Goal: Communication & Community: Share content

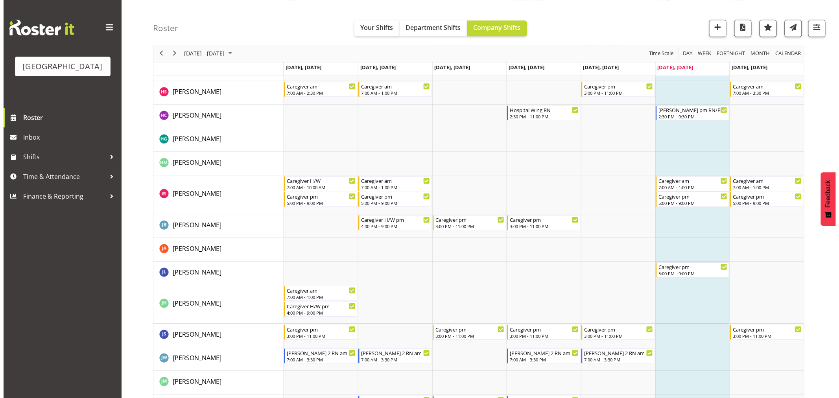
scroll to position [917, 0]
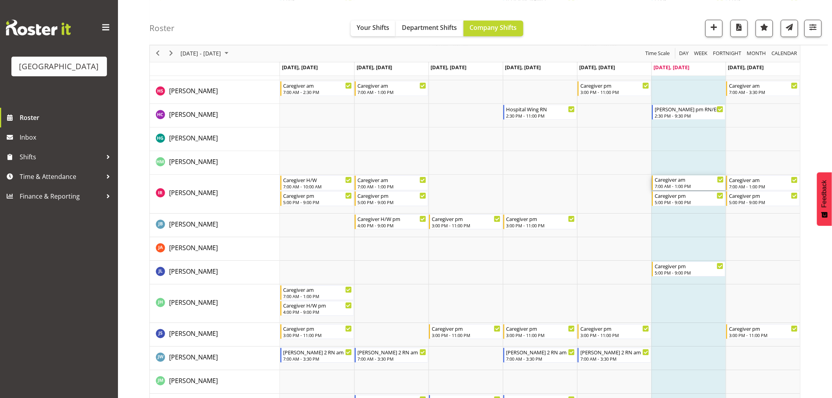
click at [685, 182] on div "Caregiver am" at bounding box center [689, 179] width 69 height 8
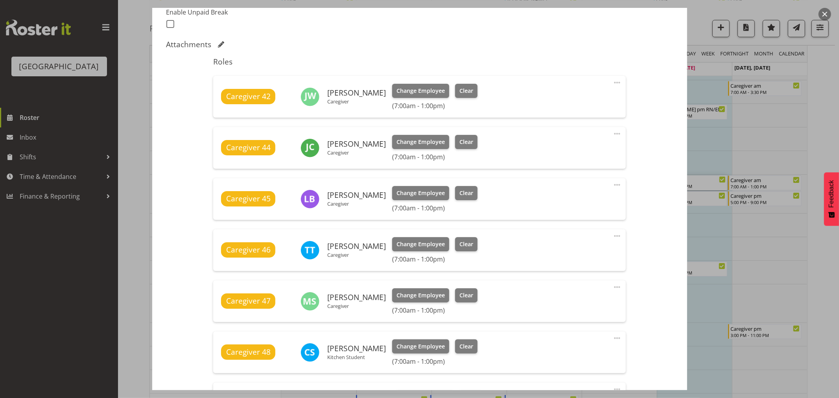
scroll to position [305, 0]
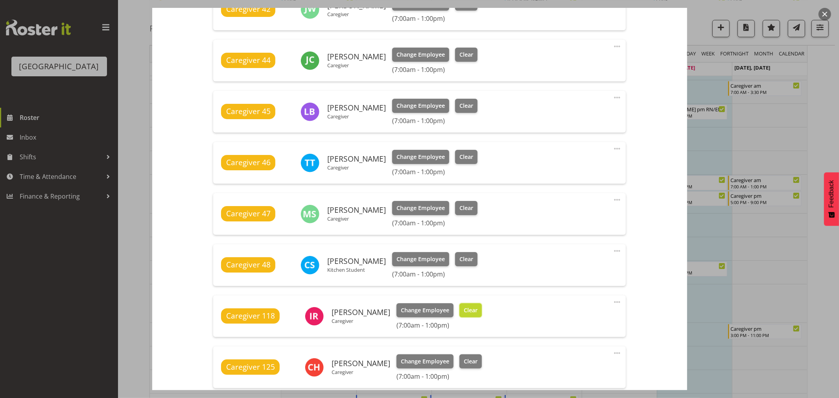
click at [464, 307] on span "Clear" at bounding box center [471, 310] width 14 height 9
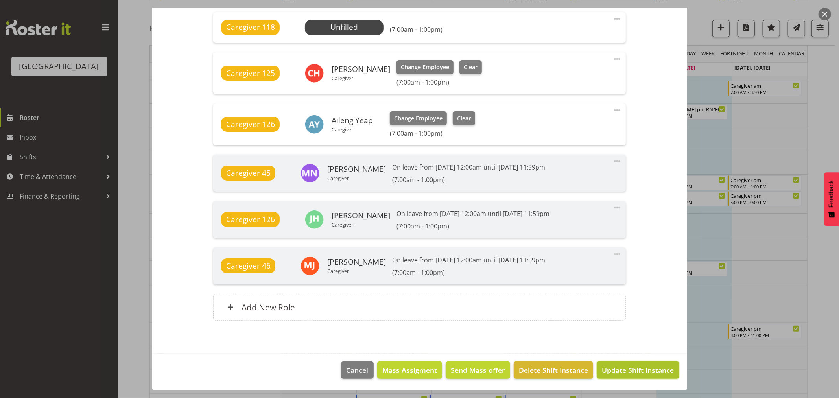
click at [627, 365] on span "Update Shift Instance" at bounding box center [638, 370] width 72 height 10
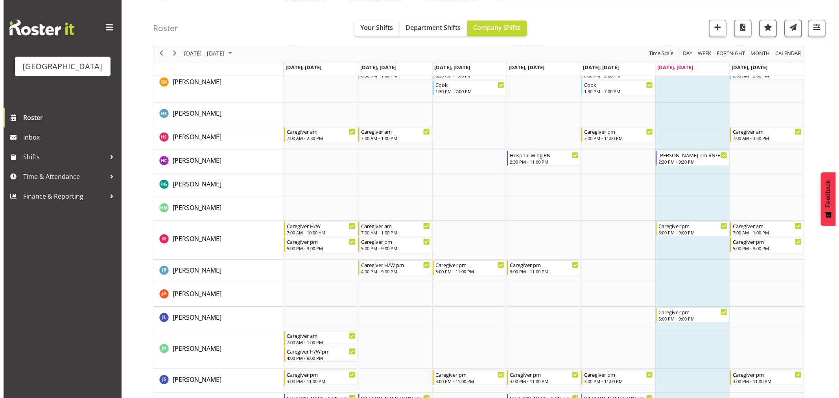
scroll to position [917, 0]
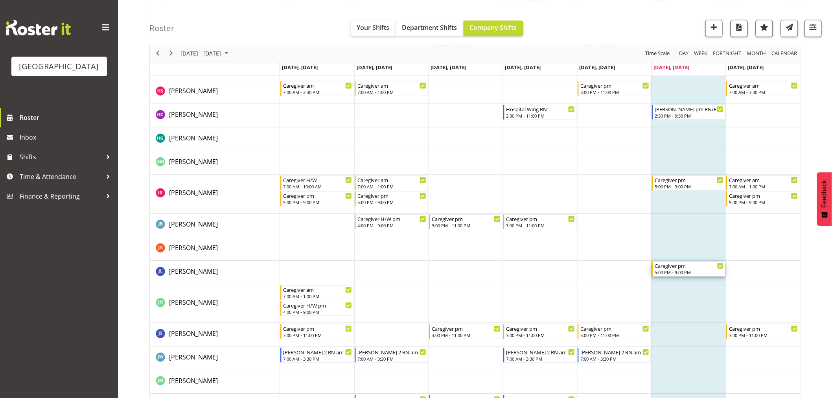
click at [692, 269] on div "5:00 PM - 9:00 PM" at bounding box center [689, 272] width 69 height 6
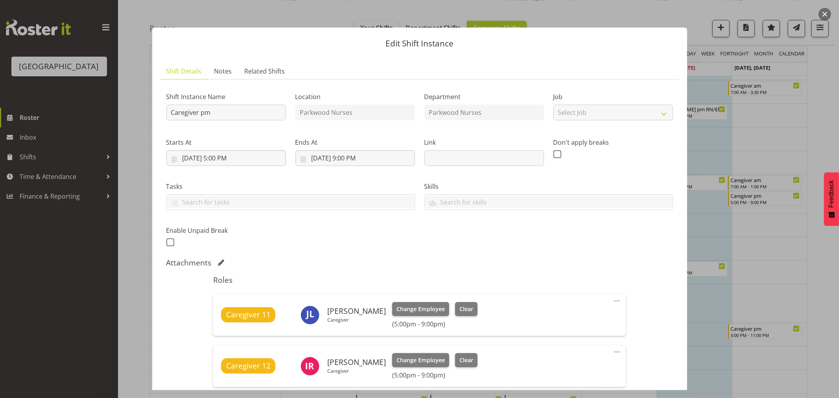
click at [831, 121] on div at bounding box center [419, 199] width 839 height 398
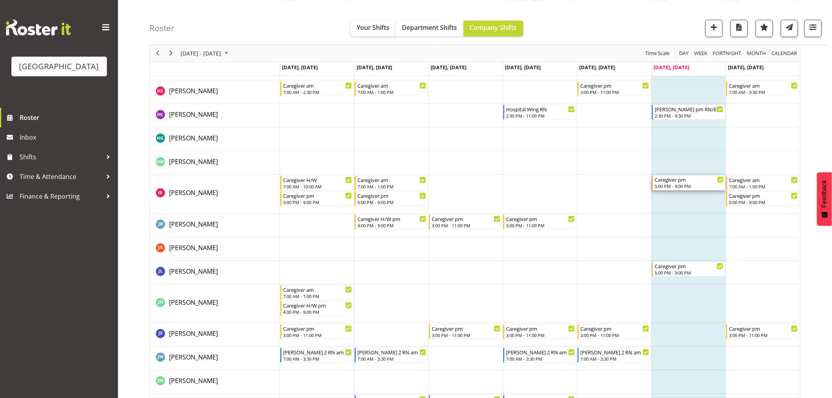
click at [690, 182] on div "Caregiver pm 5:00 PM - 9:00 PM" at bounding box center [689, 182] width 69 height 15
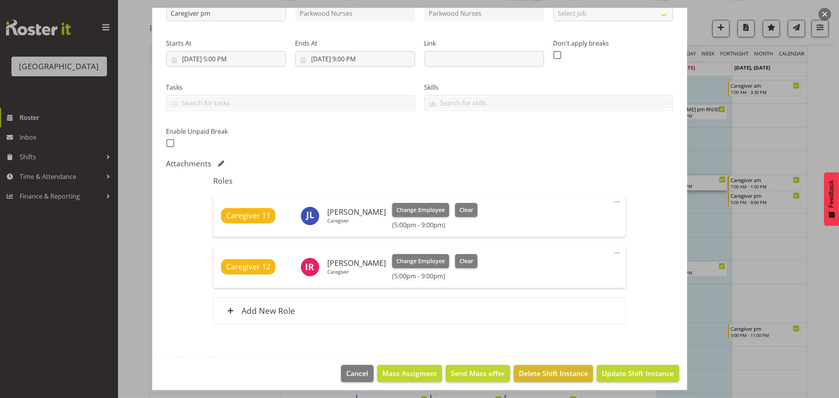
scroll to position [103, 0]
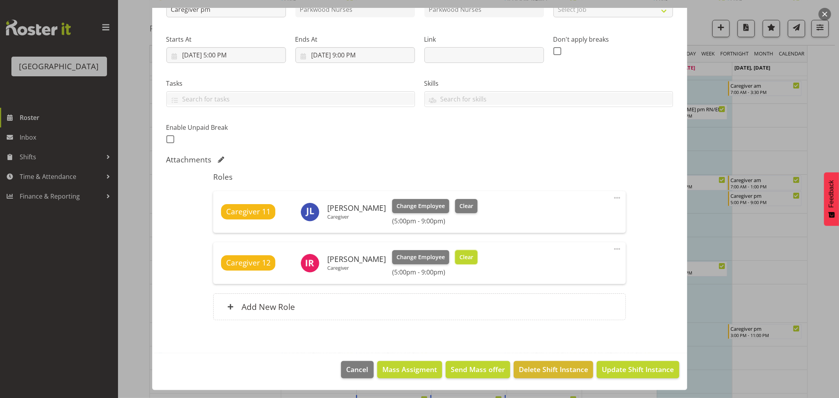
click at [466, 257] on button "Clear" at bounding box center [466, 257] width 22 height 14
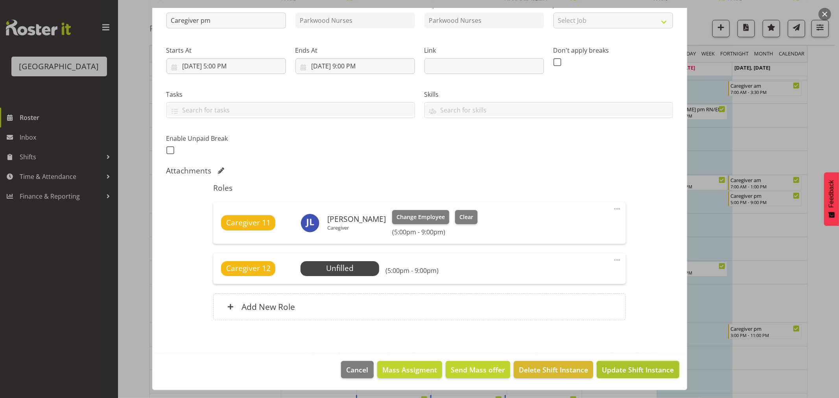
click at [630, 367] on span "Update Shift Instance" at bounding box center [638, 369] width 72 height 10
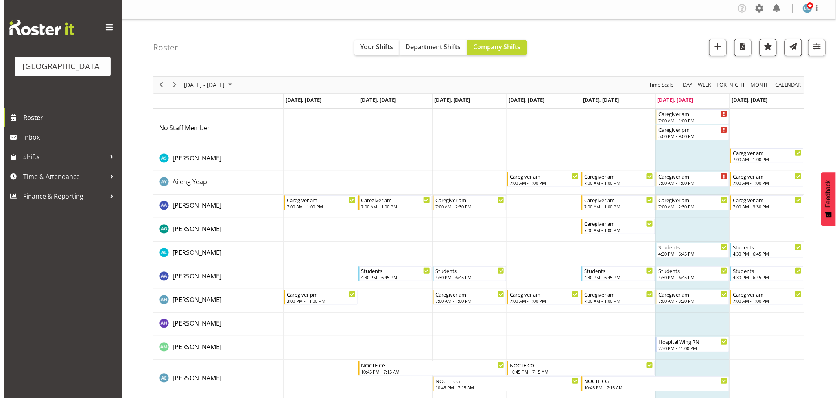
scroll to position [0, 0]
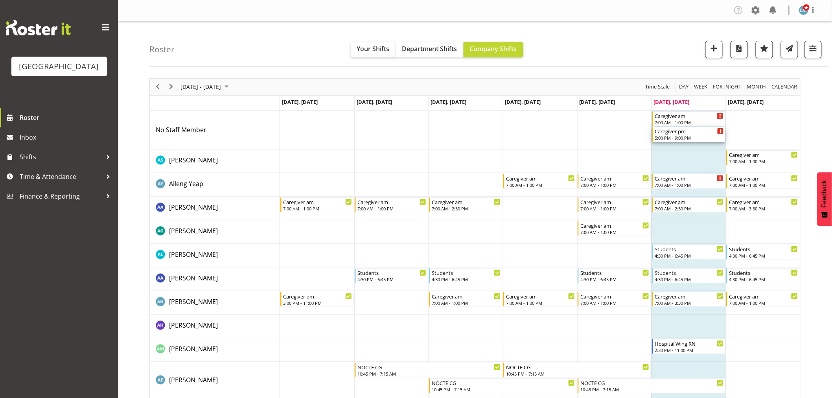
click at [671, 131] on div "Caregiver pm" at bounding box center [689, 131] width 69 height 8
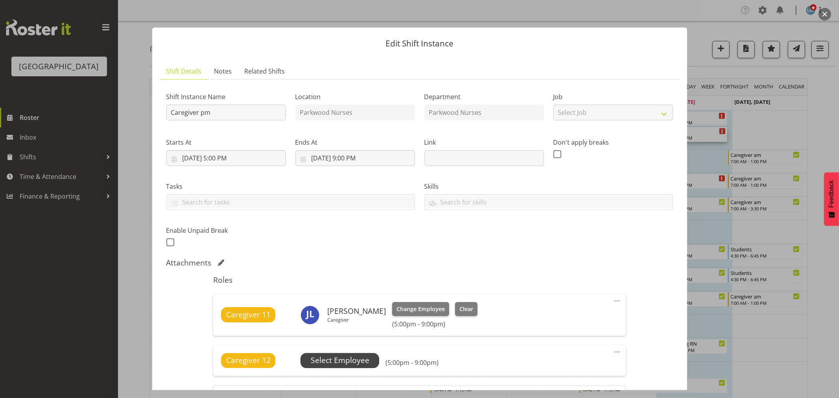
click at [346, 361] on span "Select Employee" at bounding box center [340, 360] width 59 height 11
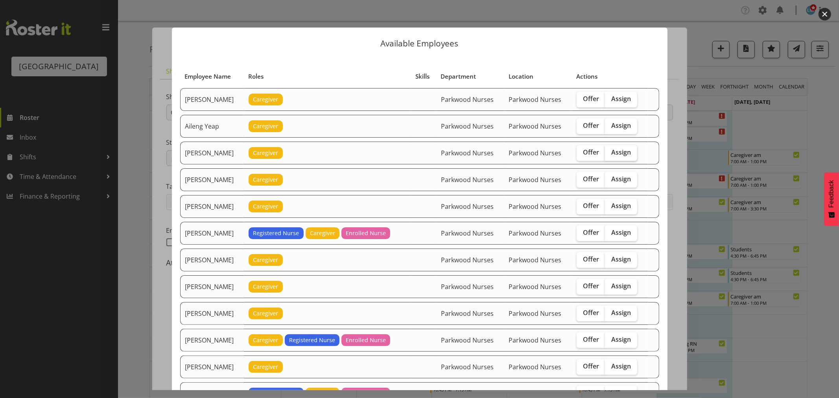
click at [620, 147] on label "Assign" at bounding box center [621, 153] width 32 height 16
click at [610, 150] on input "Assign" at bounding box center [607, 152] width 5 height 5
checkbox input "true"
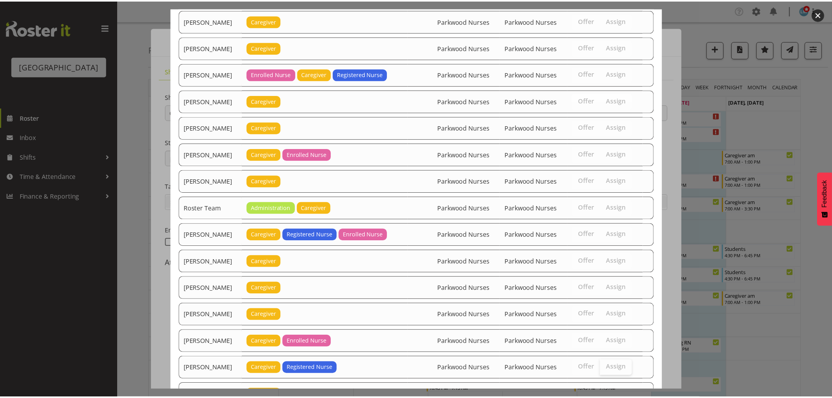
scroll to position [1137, 0]
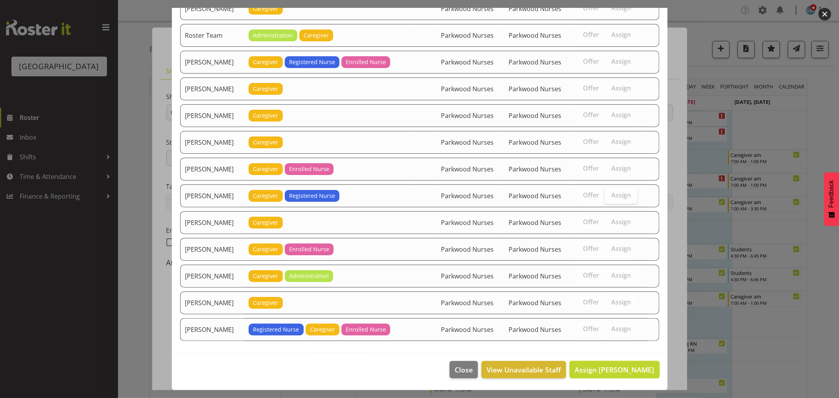
click at [620, 371] on span "Assign Alem Abreha" at bounding box center [613, 369] width 79 height 9
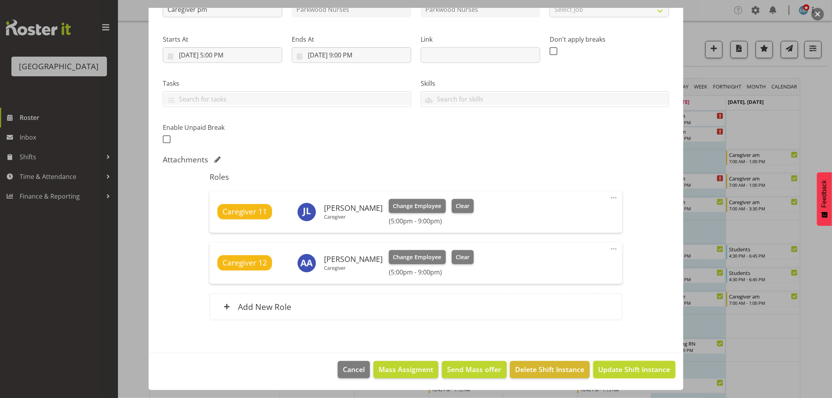
click at [620, 371] on span "Update Shift Instance" at bounding box center [634, 369] width 72 height 10
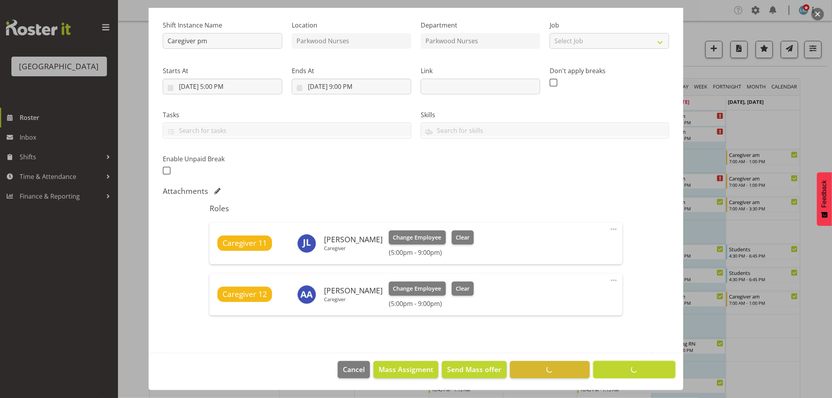
scroll to position [72, 0]
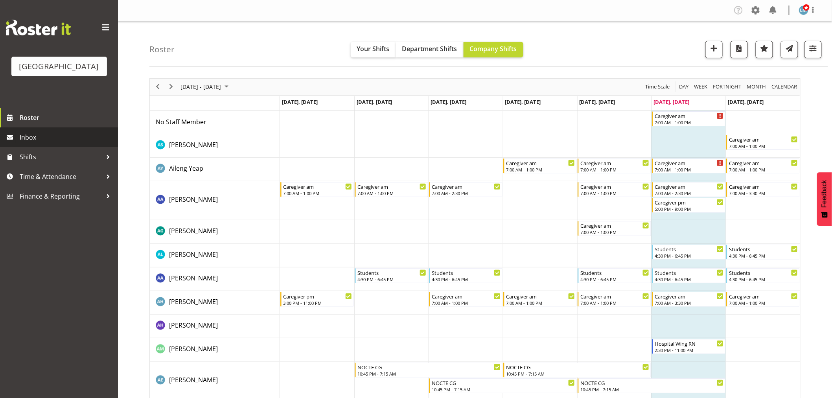
click at [39, 143] on span "Inbox" at bounding box center [67, 137] width 94 height 12
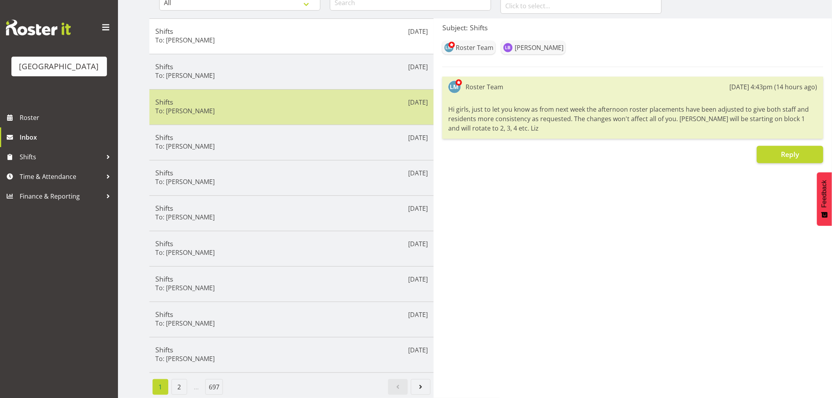
scroll to position [96, 0]
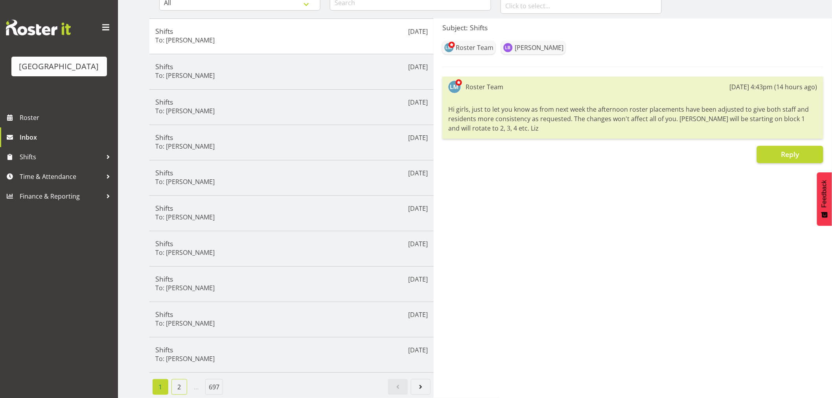
click at [176, 381] on link "2" at bounding box center [179, 387] width 16 height 16
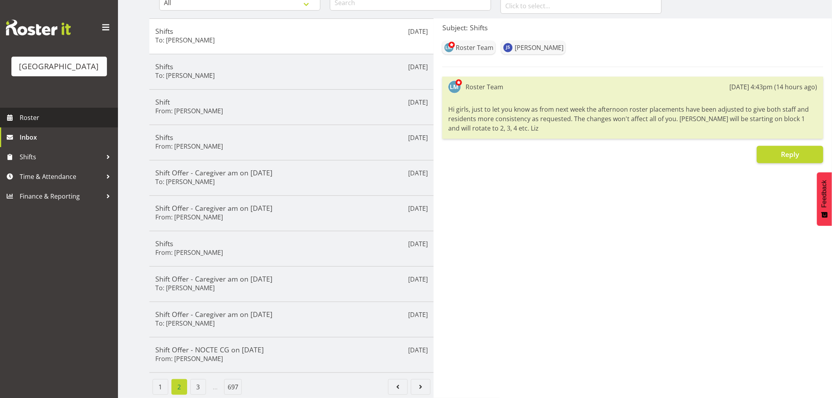
click at [26, 123] on span "Roster" at bounding box center [67, 118] width 94 height 12
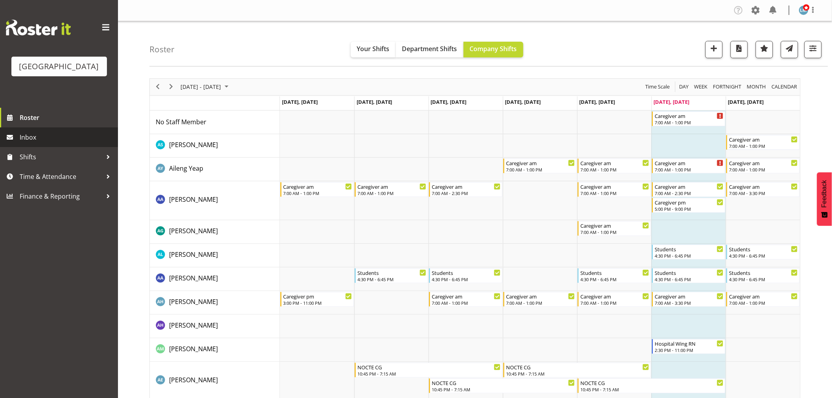
click at [38, 143] on span "Inbox" at bounding box center [67, 137] width 94 height 12
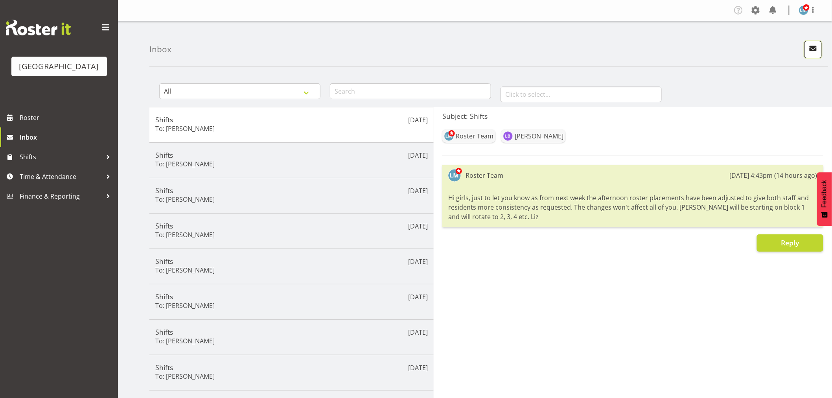
click at [812, 45] on span "button" at bounding box center [813, 48] width 10 height 10
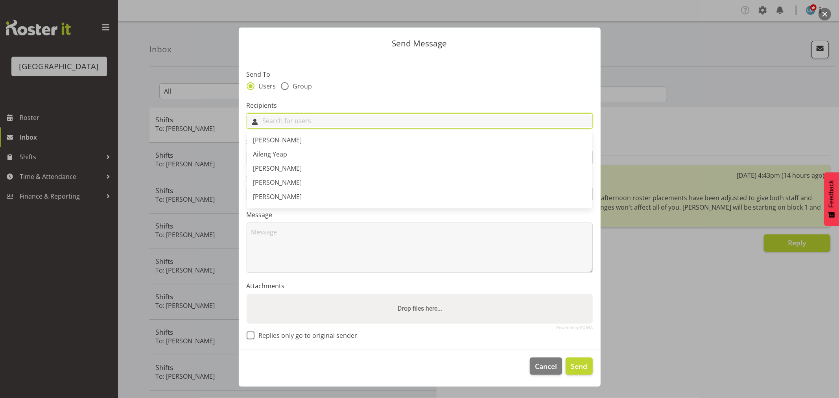
click at [544, 115] on input "text" at bounding box center [419, 121] width 345 height 12
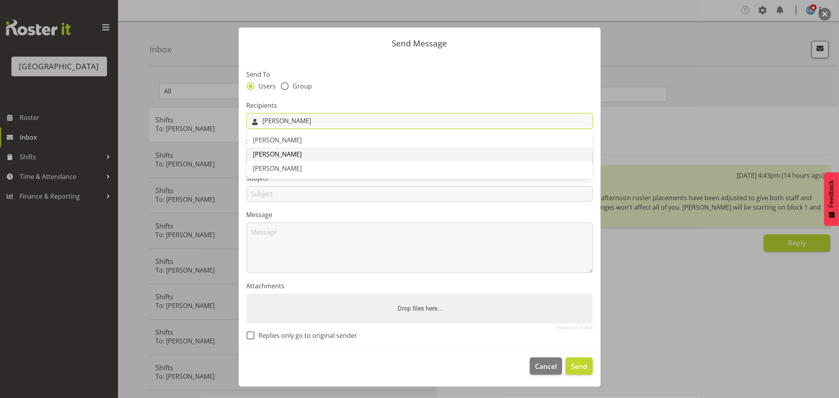
type input "Ian"
click at [258, 155] on span "[PERSON_NAME]" at bounding box center [277, 154] width 49 height 9
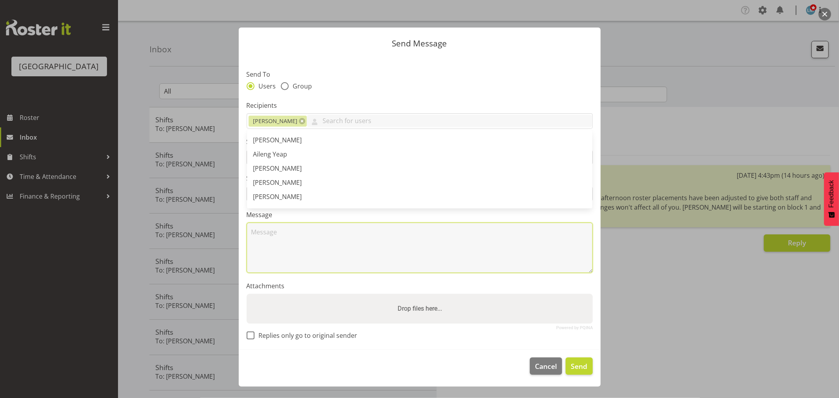
click at [300, 244] on textarea at bounding box center [420, 248] width 346 height 50
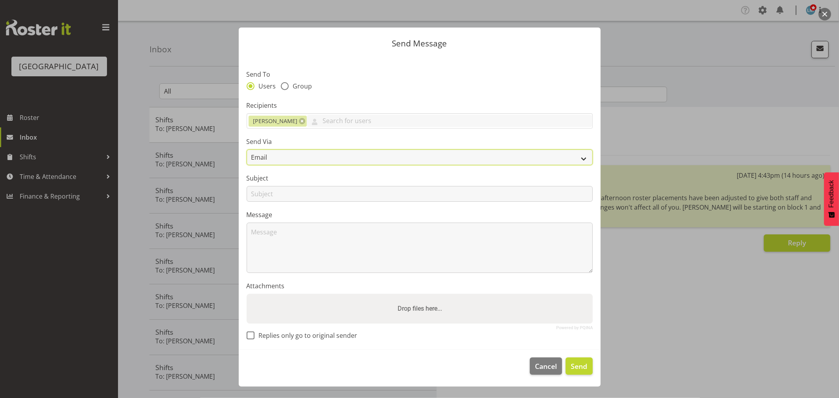
click at [274, 160] on select "Email SMS" at bounding box center [420, 157] width 346 height 16
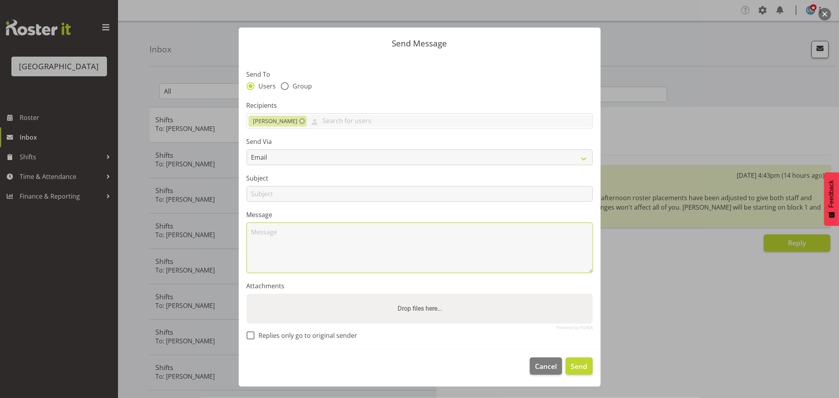
click at [268, 234] on textarea at bounding box center [420, 248] width 346 height 50
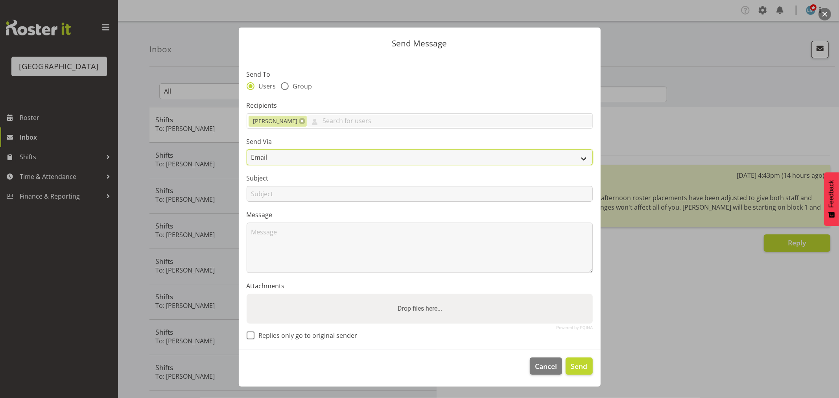
click at [270, 154] on select "Email SMS" at bounding box center [420, 157] width 346 height 16
select select "sms"
click at [247, 149] on select "Email SMS" at bounding box center [420, 157] width 346 height 16
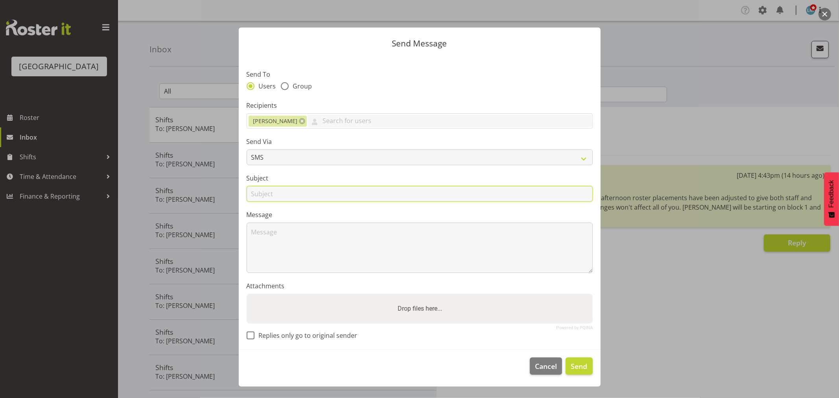
click at [264, 195] on input "text" at bounding box center [420, 194] width 346 height 16
type input "shift Sunday"
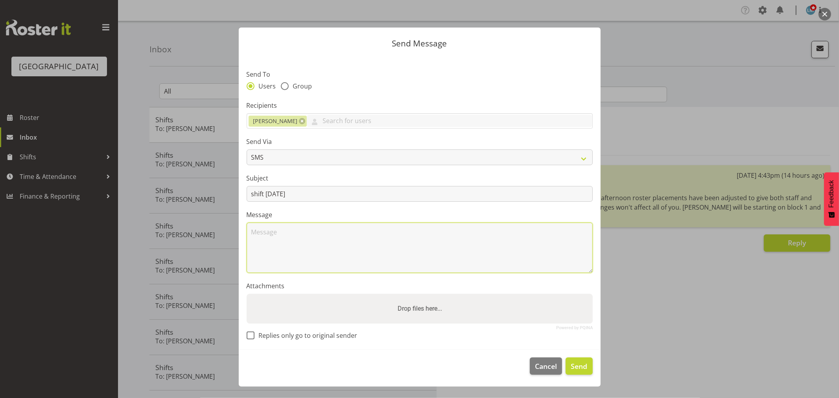
click at [273, 252] on textarea at bounding box center [420, 248] width 346 height 50
drag, startPoint x: 307, startPoint y: 235, endPoint x: 309, endPoint y: 230, distance: 5.0
click at [508, 237] on textarea "Hi Ian Sorry of you're car troubles and wondering if you are able to make you'r…" at bounding box center [420, 248] width 346 height 50
click at [501, 230] on textarea "Hi Ian Sorry of you're car troubles and wondering if you are able to make you'r…" at bounding box center [420, 248] width 346 height 50
click at [560, 230] on textarea "Hi Ian Sorry of you're car troubles and wondering if you are able to make you'r…" at bounding box center [420, 248] width 346 height 50
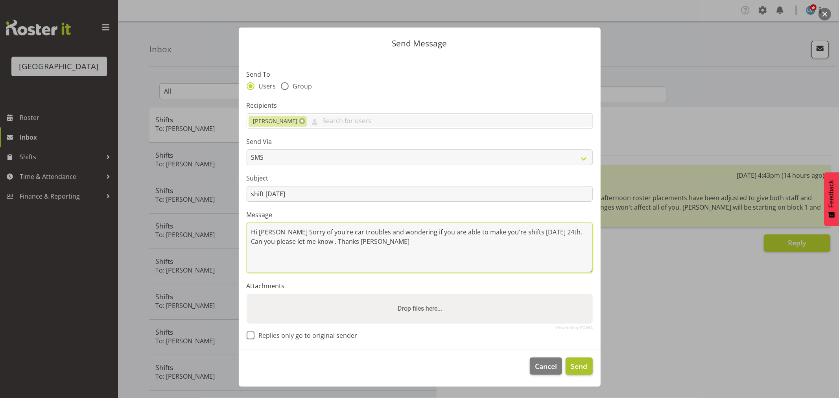
type textarea "Hi Ian Sorry of you're car troubles and wondering if you are able to make you'r…"
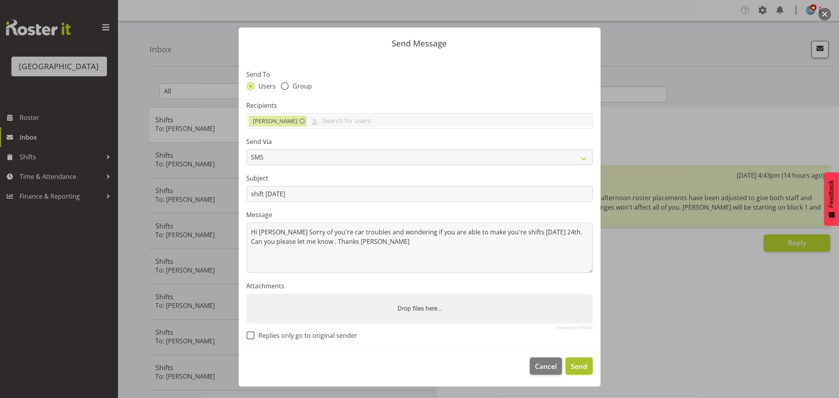
click at [580, 368] on span "Send" at bounding box center [578, 366] width 17 height 10
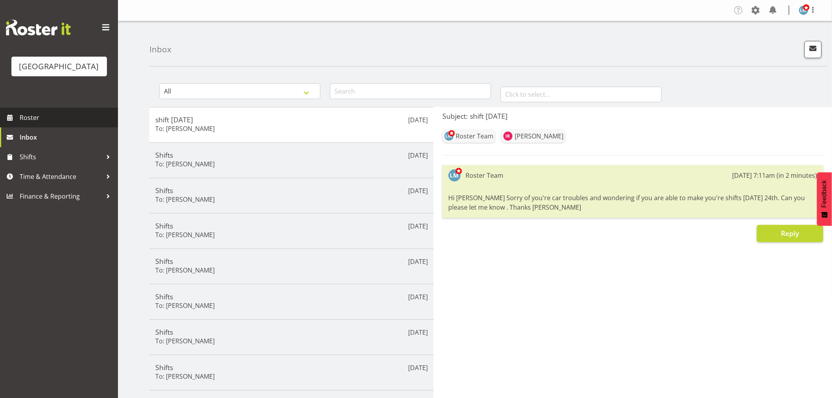
click at [38, 123] on span "Roster" at bounding box center [67, 118] width 94 height 12
